Goal: Information Seeking & Learning: Learn about a topic

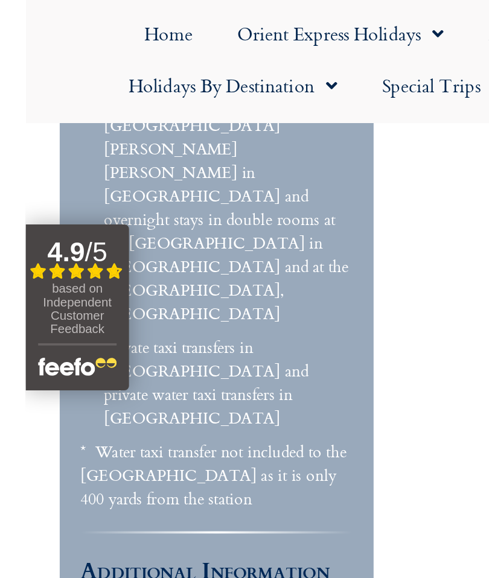
scroll to position [3103, 0]
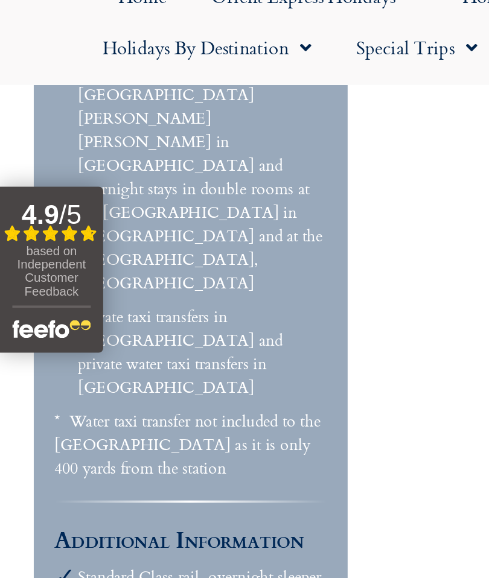
click at [32, 153] on span "based on Independent Customer Feedback" at bounding box center [27, 167] width 37 height 29
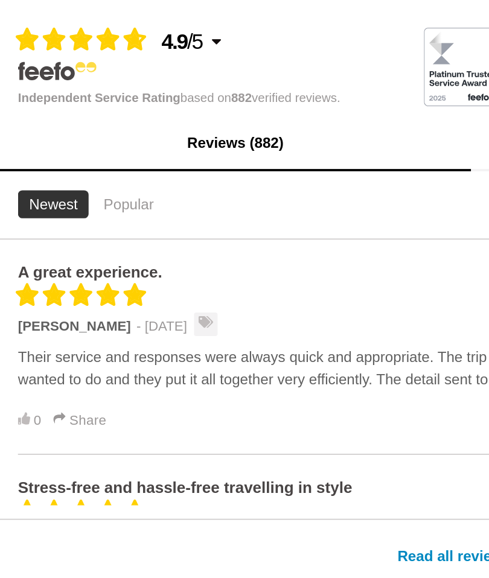
scroll to position [248, 0]
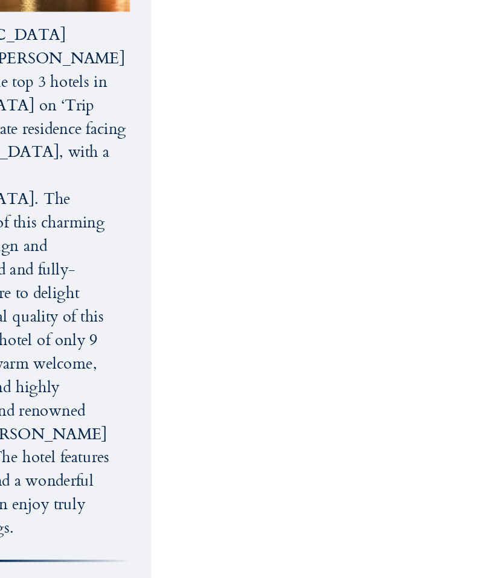
scroll to position [5644, 0]
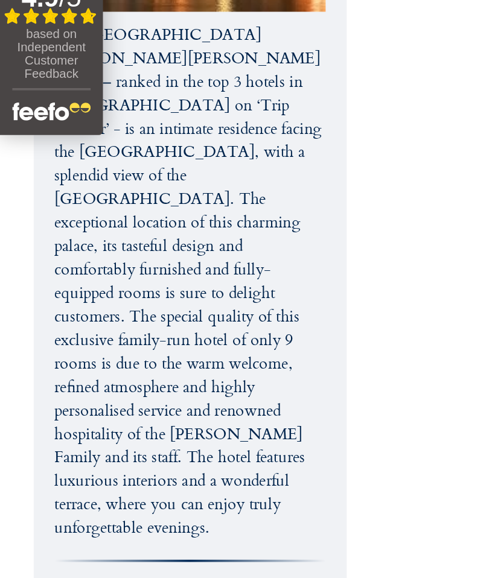
click at [34, 257] on div "based on Independent Customer Feedback" at bounding box center [28, 273] width 42 height 33
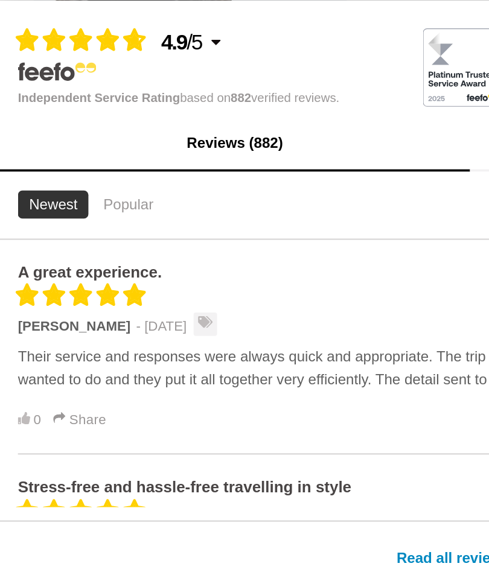
scroll to position [4794, 0]
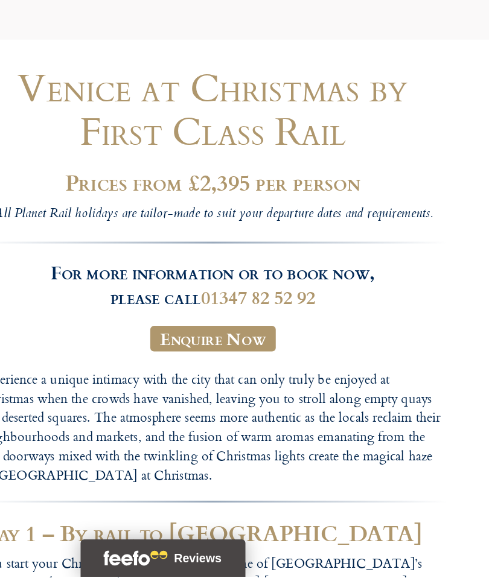
scroll to position [21, 0]
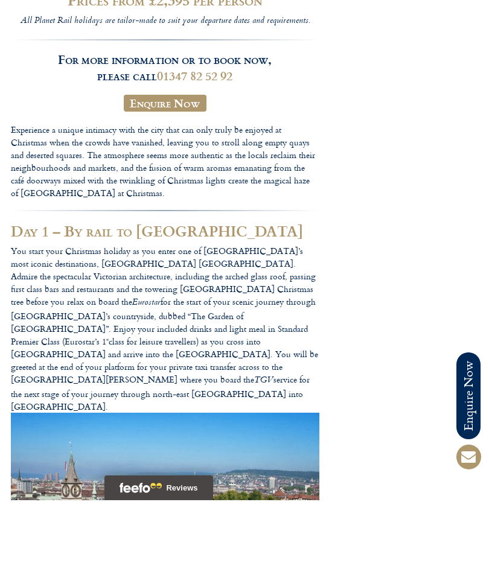
scroll to position [339, 0]
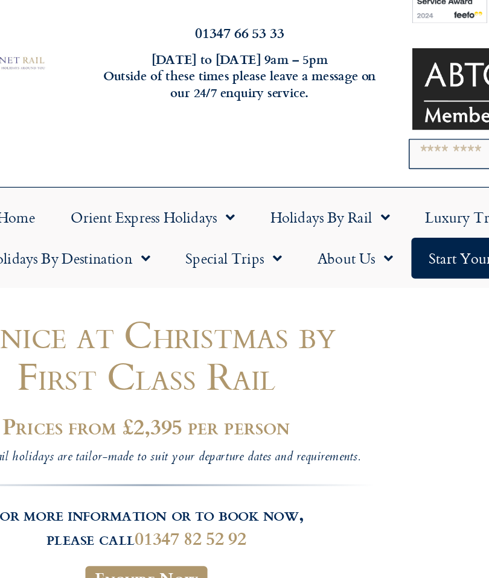
scroll to position [47, 0]
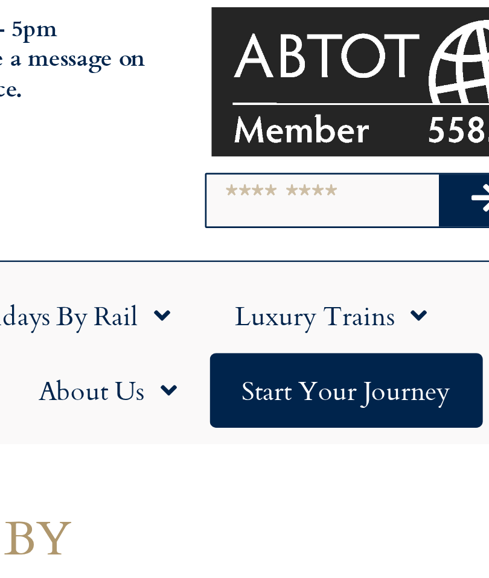
click at [342, 136] on link "Luxury Trains" at bounding box center [389, 150] width 95 height 28
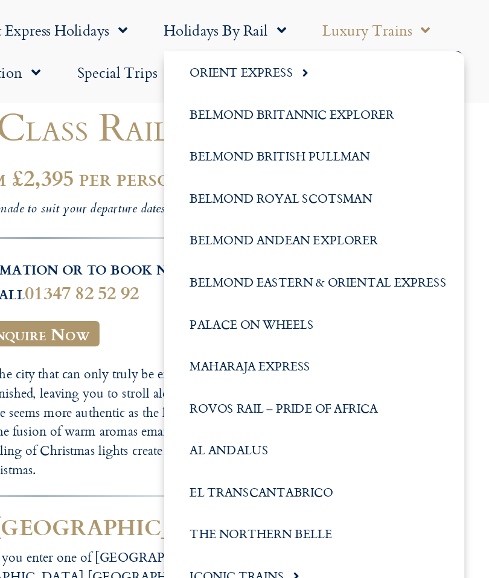
scroll to position [221, 0]
click at [249, 106] on link "Belmond British Pullman" at bounding box center [348, 103] width 199 height 28
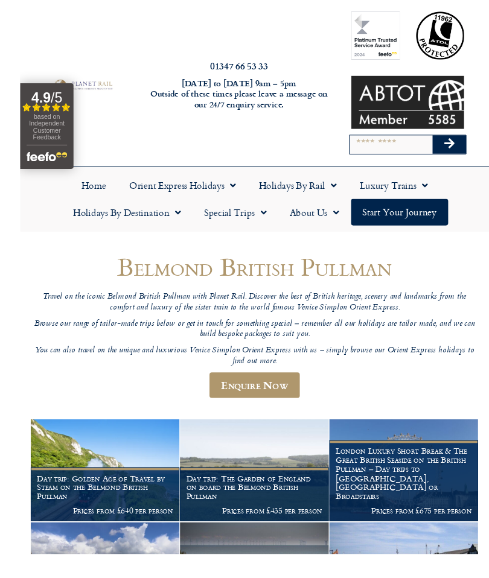
scroll to position [29, 0]
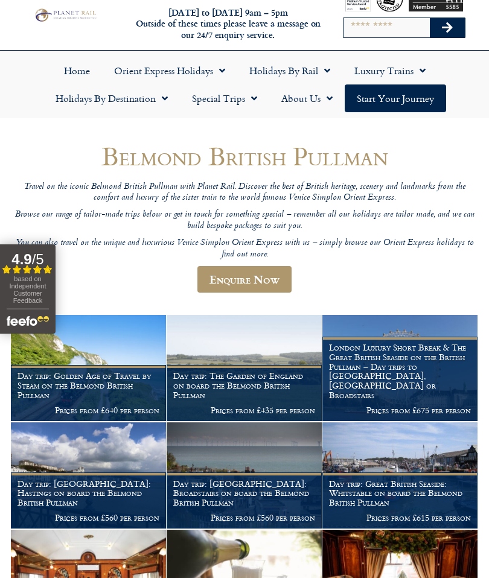
click at [261, 281] on link "Enquire Now" at bounding box center [244, 279] width 94 height 27
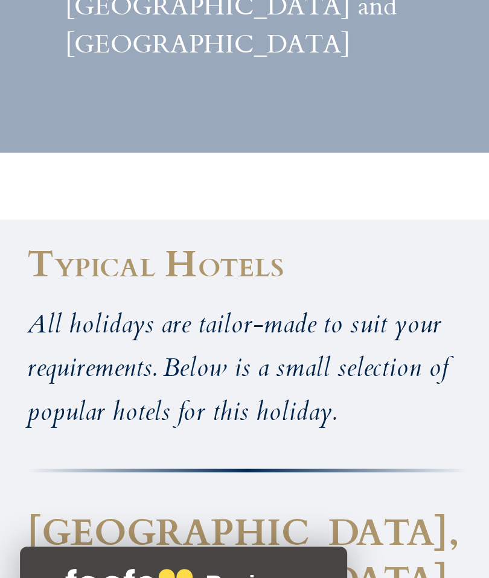
scroll to position [3208, 0]
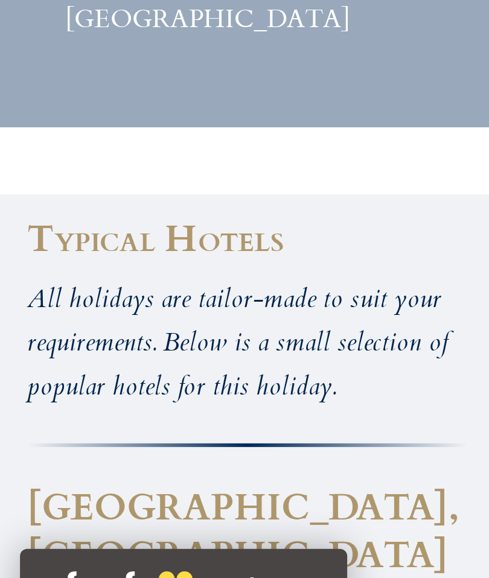
click at [151, 95] on footer "Call us on [PHONE_NUMBER] to enquire about our tailor made holidays by rail FUR…" at bounding box center [244, 478] width 489 height 6849
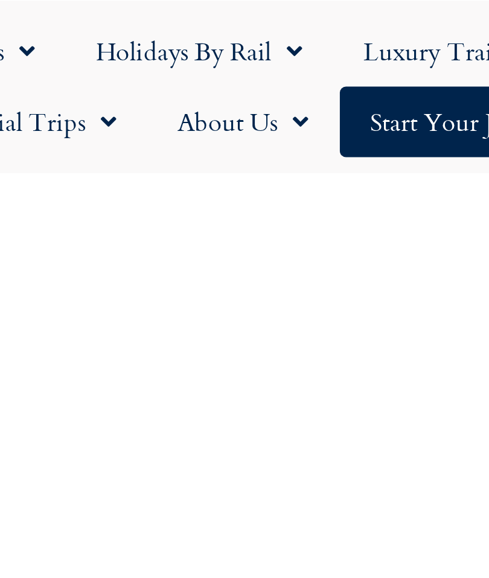
scroll to position [5158, 0]
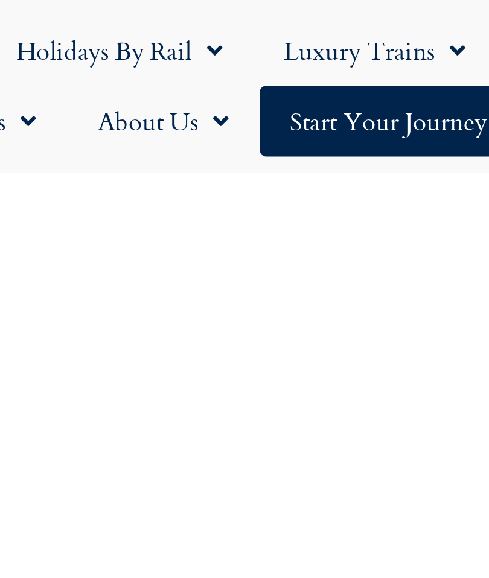
click at [342, 24] on link "Luxury Trains" at bounding box center [389, 20] width 95 height 28
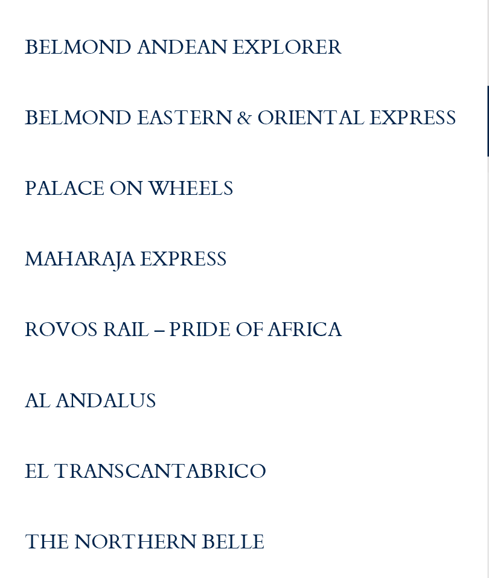
click at [235, 44] on link "Belmond Eastern & Oriental Express" at bounding box center [334, 46] width 199 height 28
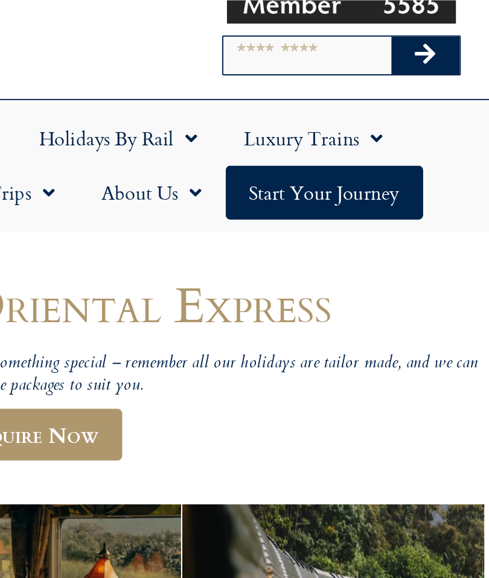
scroll to position [125, 0]
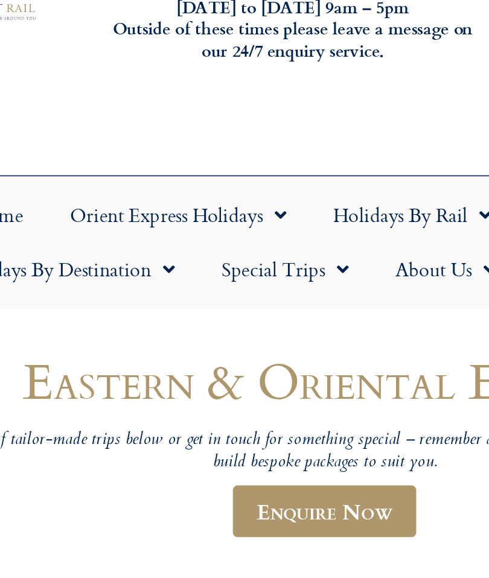
click at [75, 144] on link "Holidays by Destination" at bounding box center [111, 138] width 136 height 28
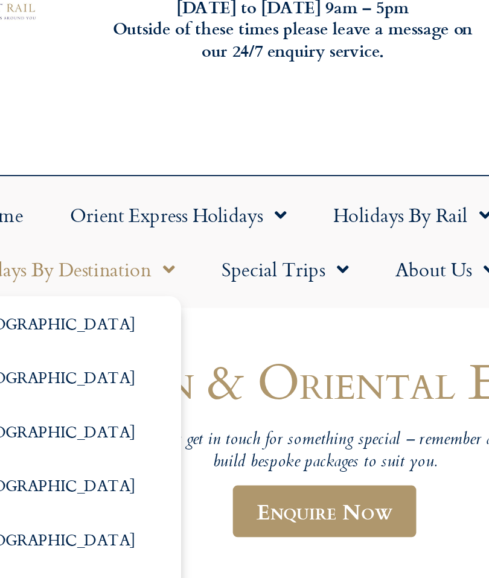
scroll to position [86, 0]
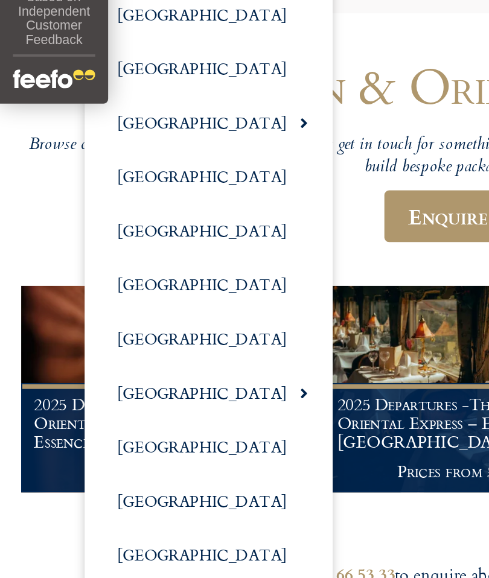
click at [75, 312] on link "[GEOGRAPHIC_DATA]" at bounding box center [106, 326] width 127 height 28
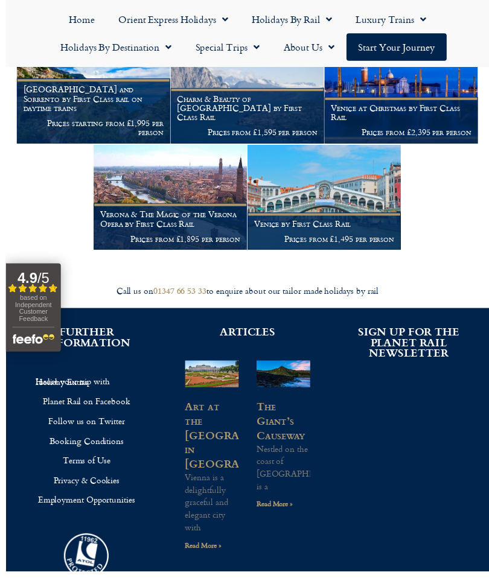
scroll to position [1209, 0]
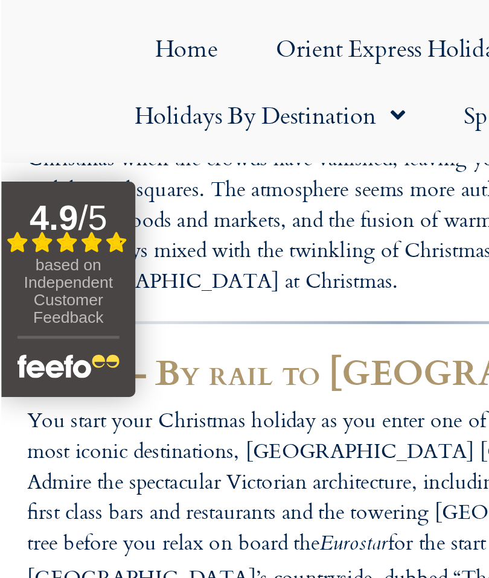
scroll to position [410, 0]
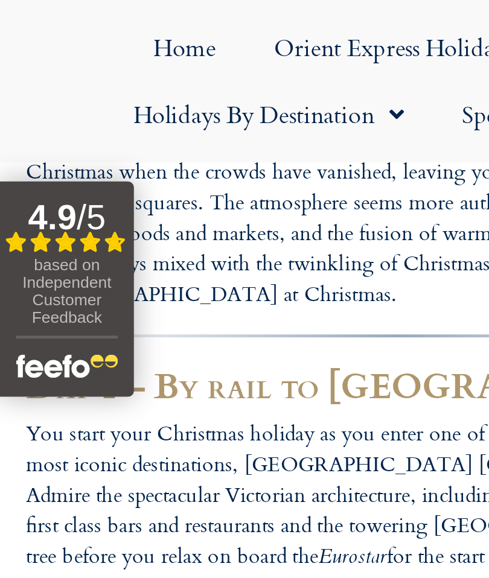
click at [38, 115] on span "based on Independent Customer Feedback" at bounding box center [27, 120] width 37 height 29
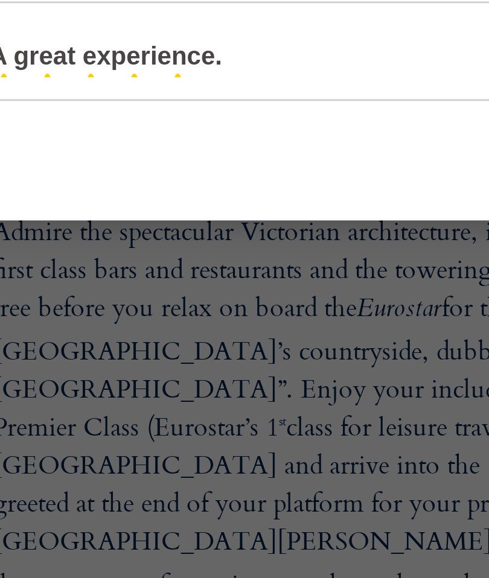
click at [147, 161] on div "Read all reviews" at bounding box center [244, 181] width 489 height 41
click at [141, 161] on div "Read all reviews" at bounding box center [244, 181] width 489 height 41
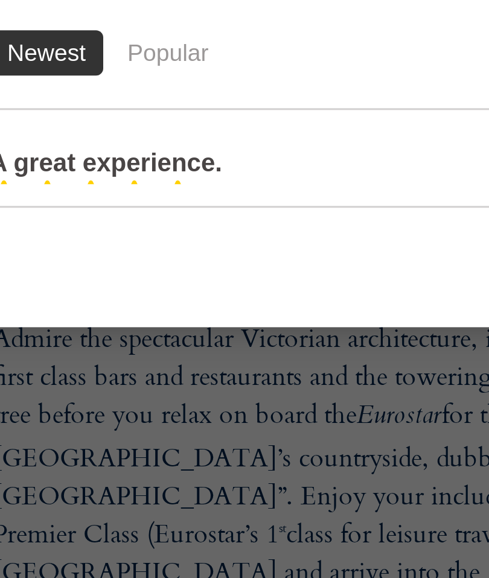
scroll to position [1, 0]
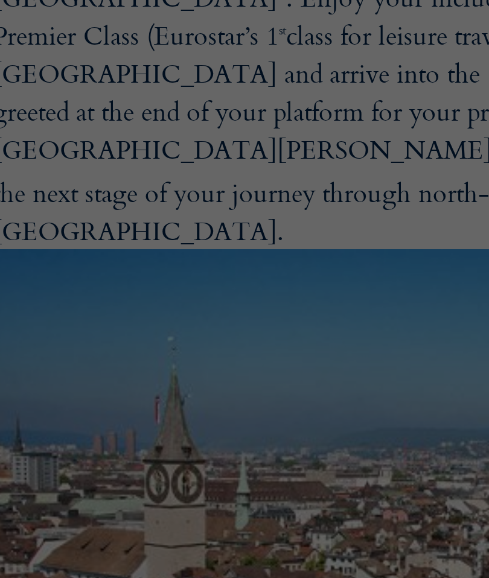
click at [133, 112] on div at bounding box center [239, 289] width 479 height 578
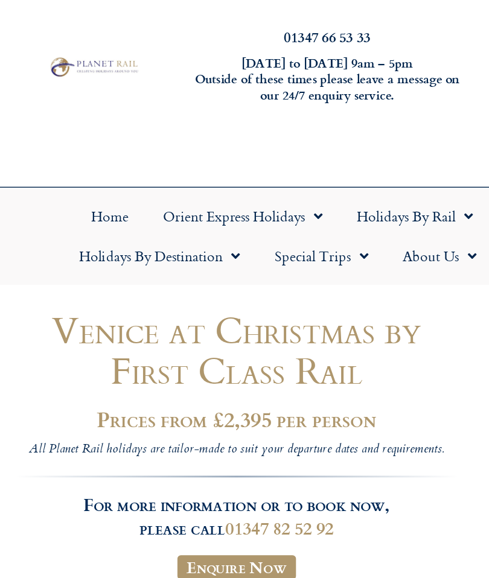
scroll to position [46, 0]
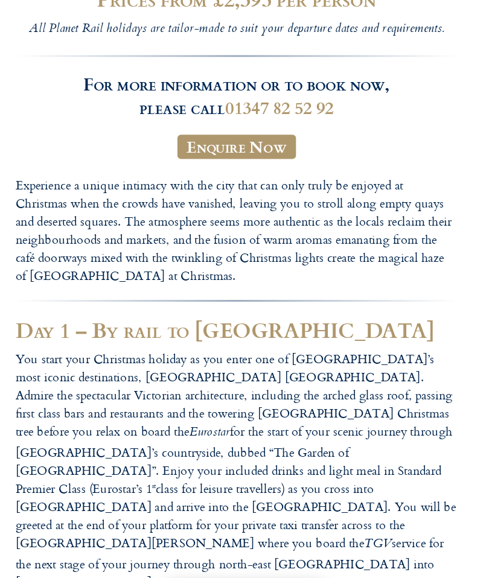
scroll to position [196, 0]
